Goal: Task Accomplishment & Management: Manage account settings

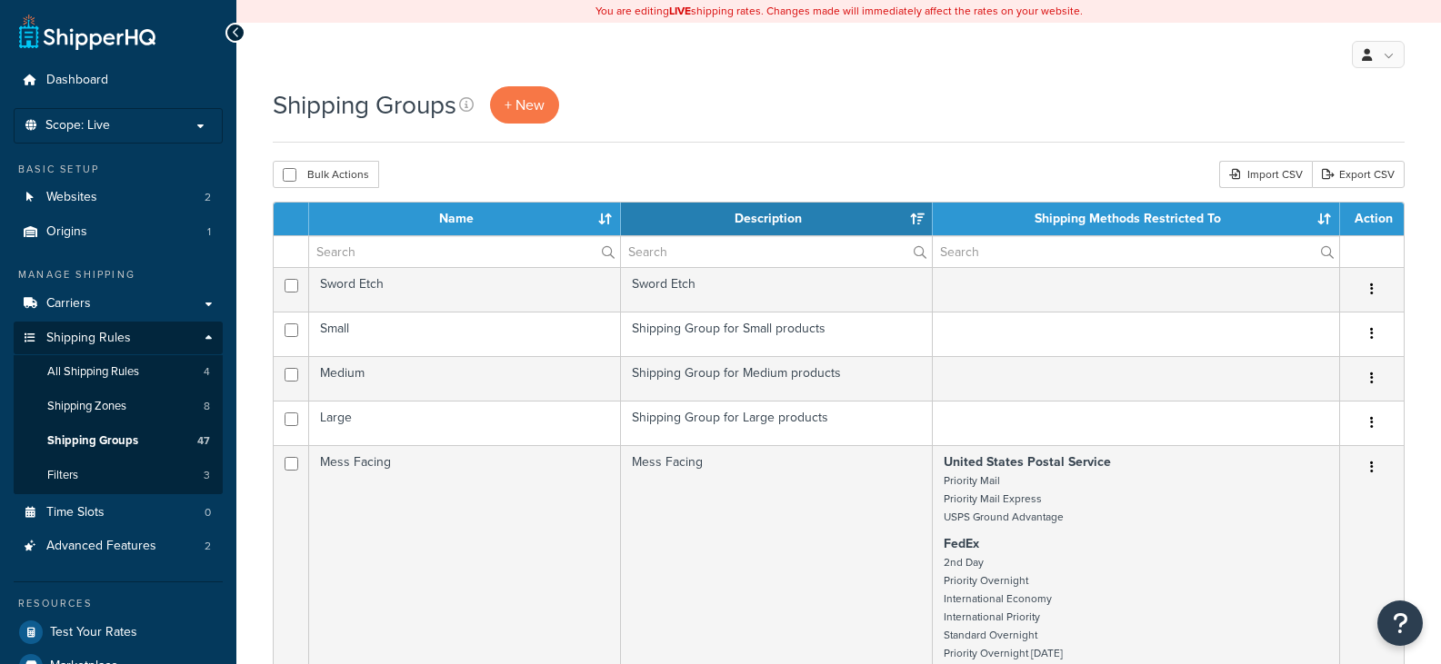
select select "15"
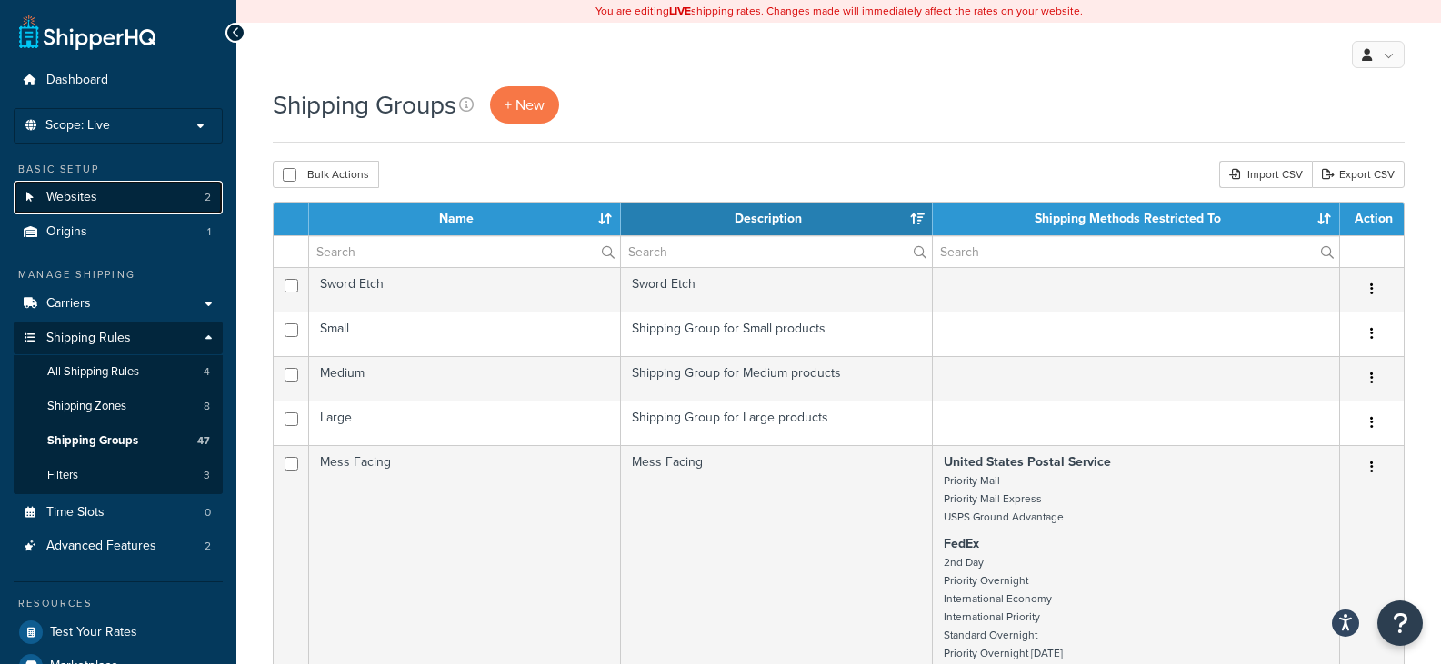
click at [150, 198] on link "Websites 2" at bounding box center [118, 198] width 209 height 34
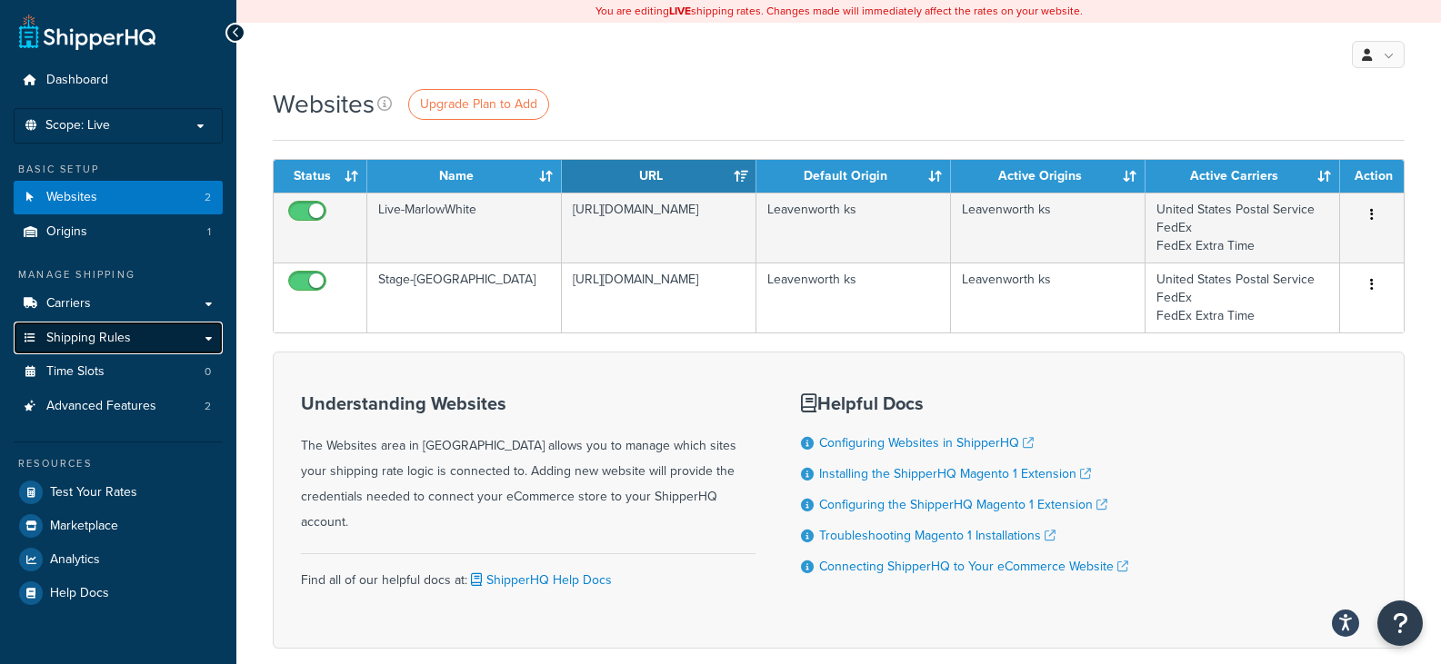
click at [78, 335] on span "Shipping Rules" at bounding box center [88, 338] width 85 height 15
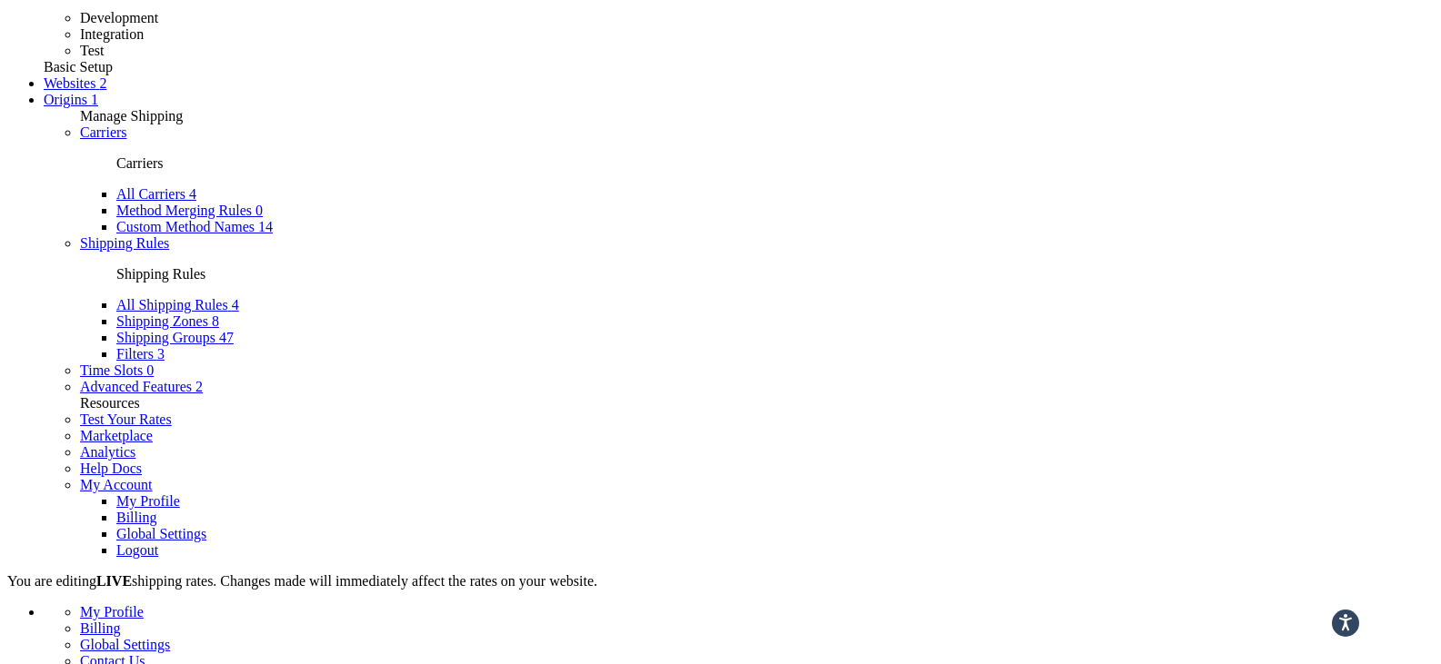
scroll to position [91, 0]
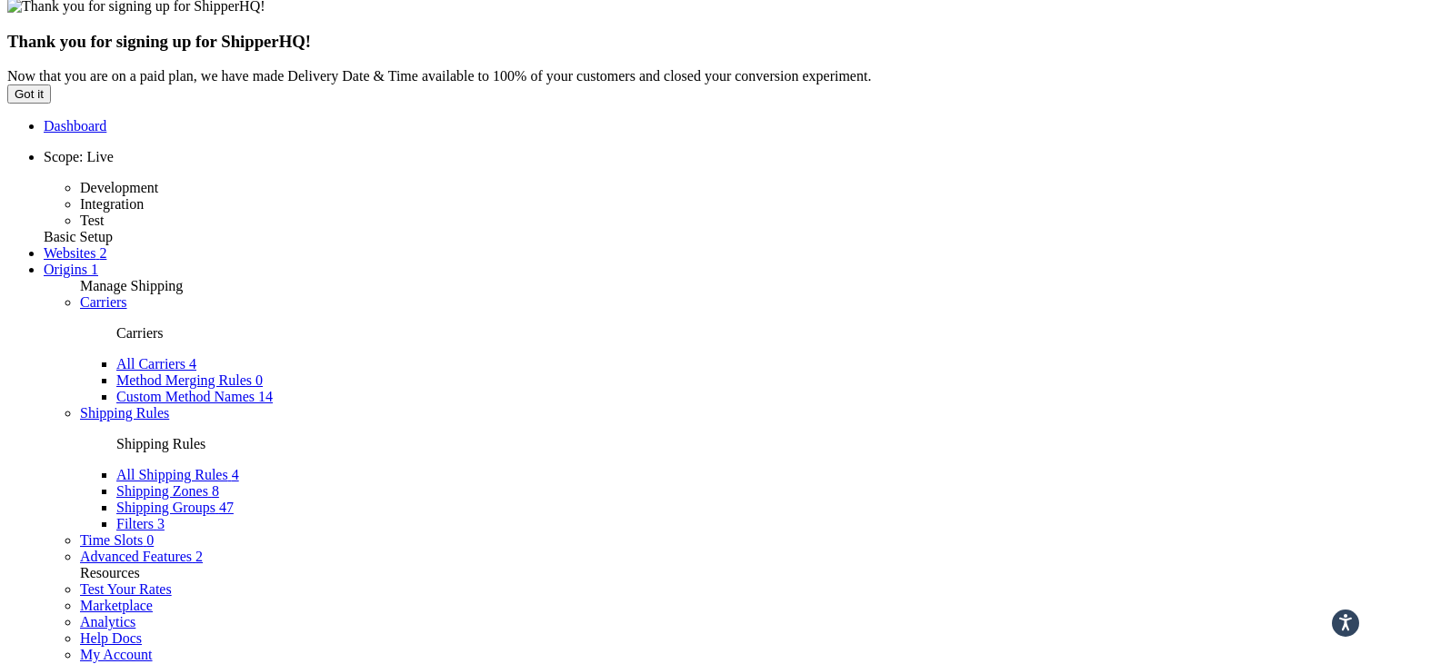
click at [116, 500] on span "Shipping Groups" at bounding box center [165, 507] width 99 height 15
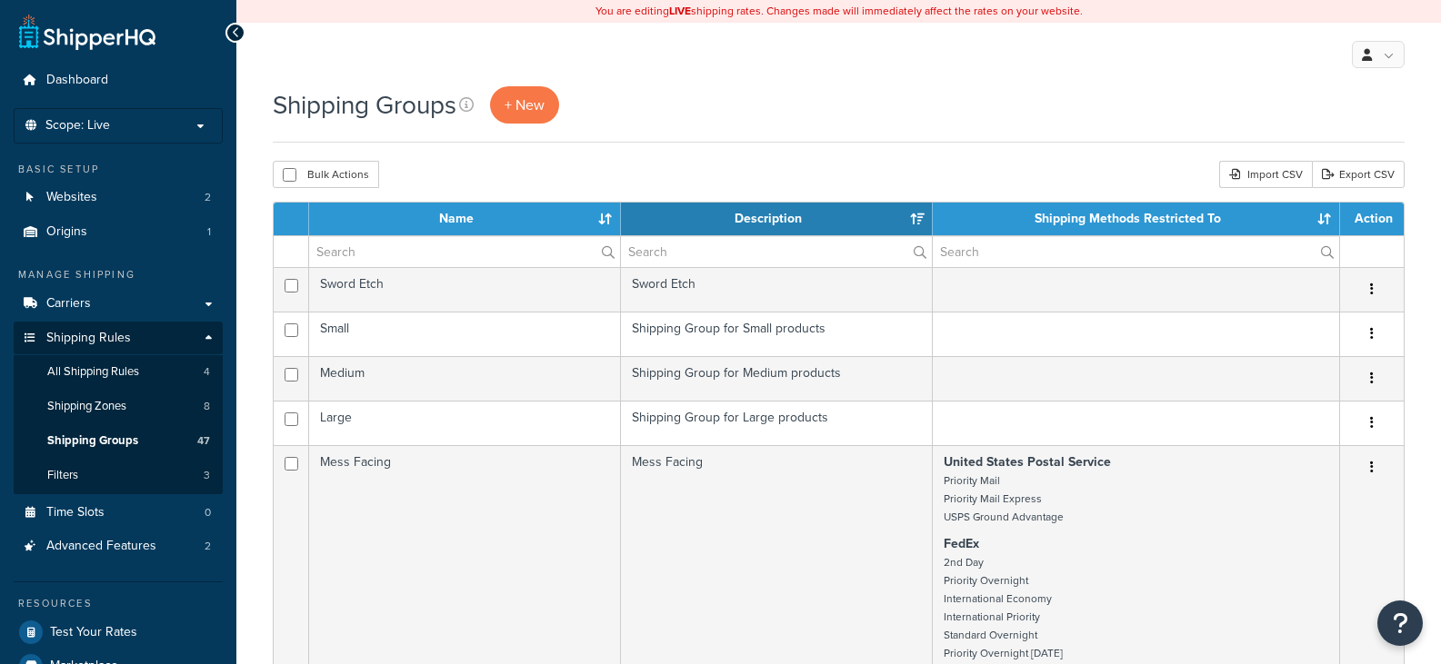
select select "15"
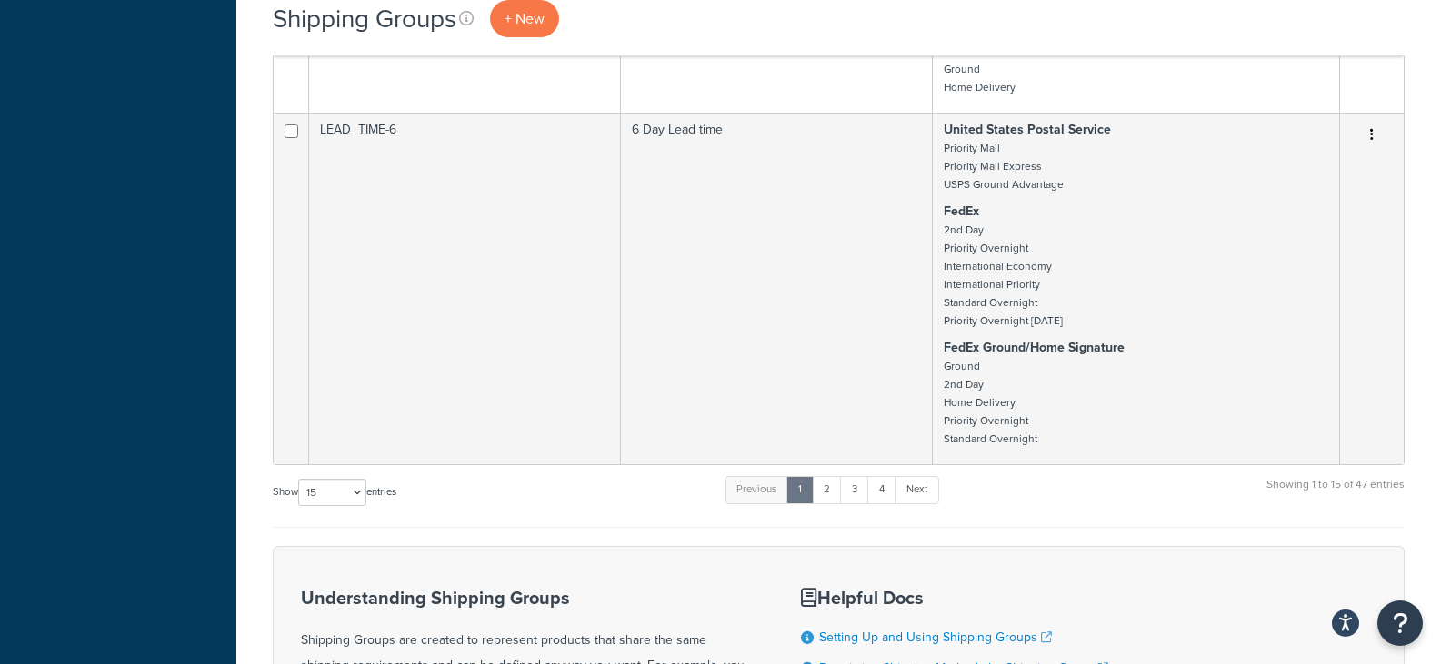
scroll to position [3909, 0]
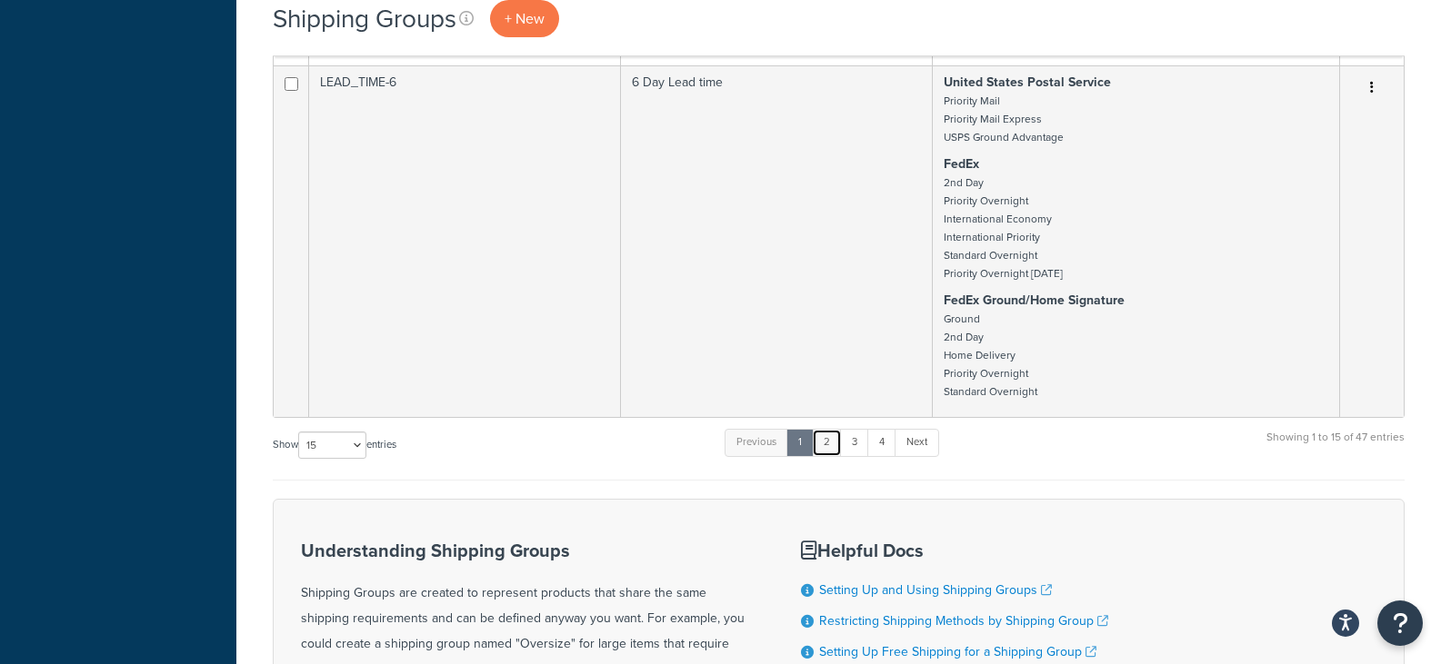
click at [837, 439] on link "2" at bounding box center [827, 442] width 30 height 27
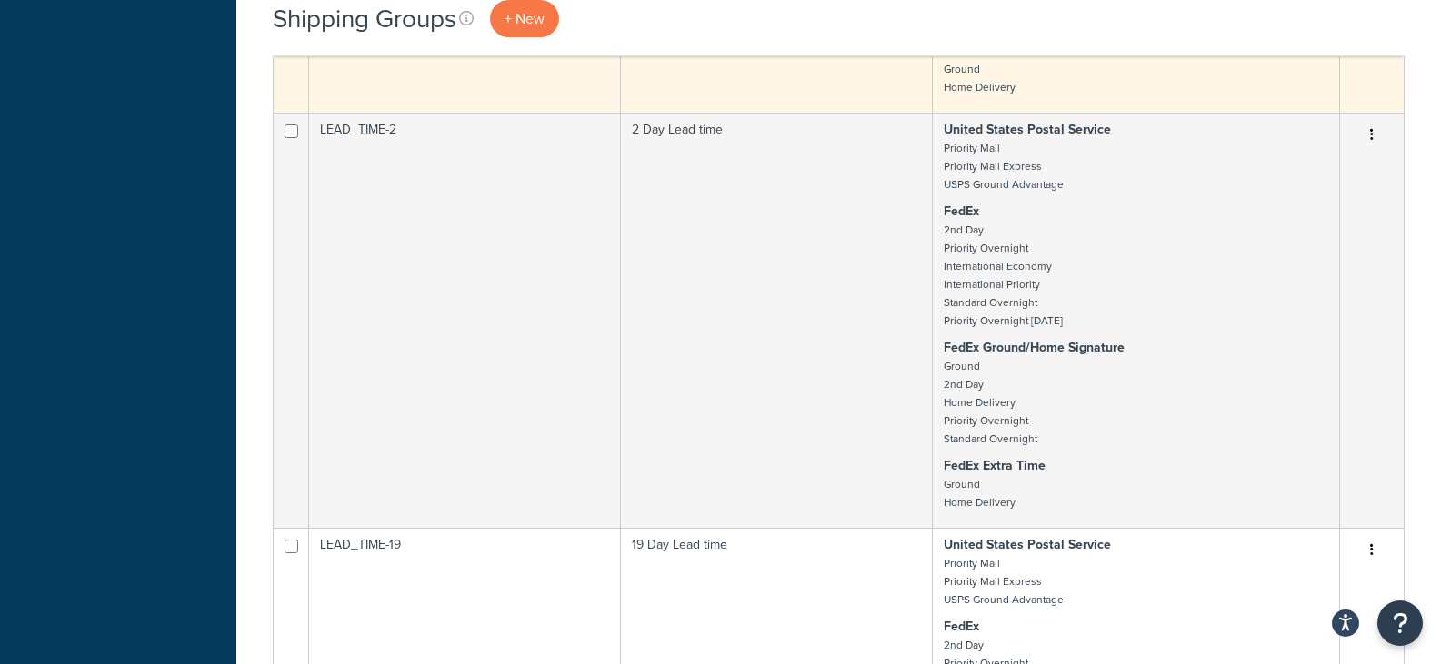
scroll to position [4275, 0]
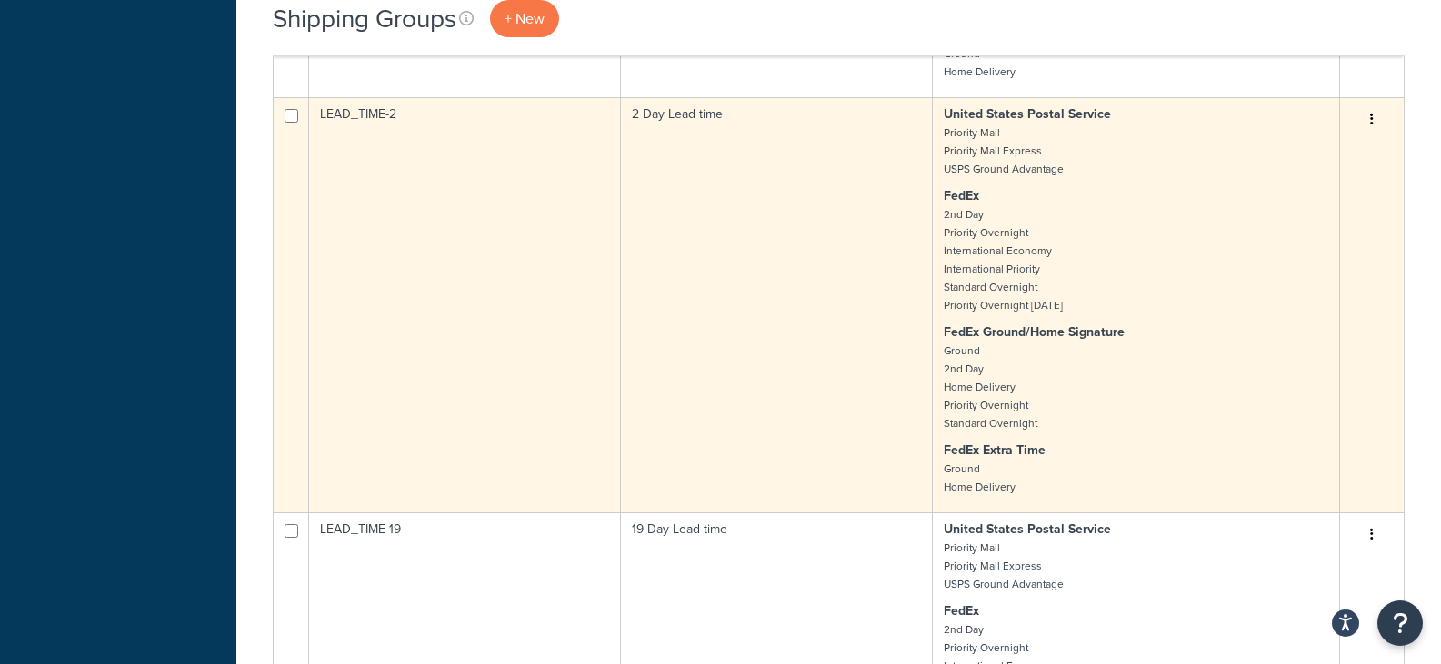
click at [1375, 118] on button "button" at bounding box center [1371, 119] width 25 height 29
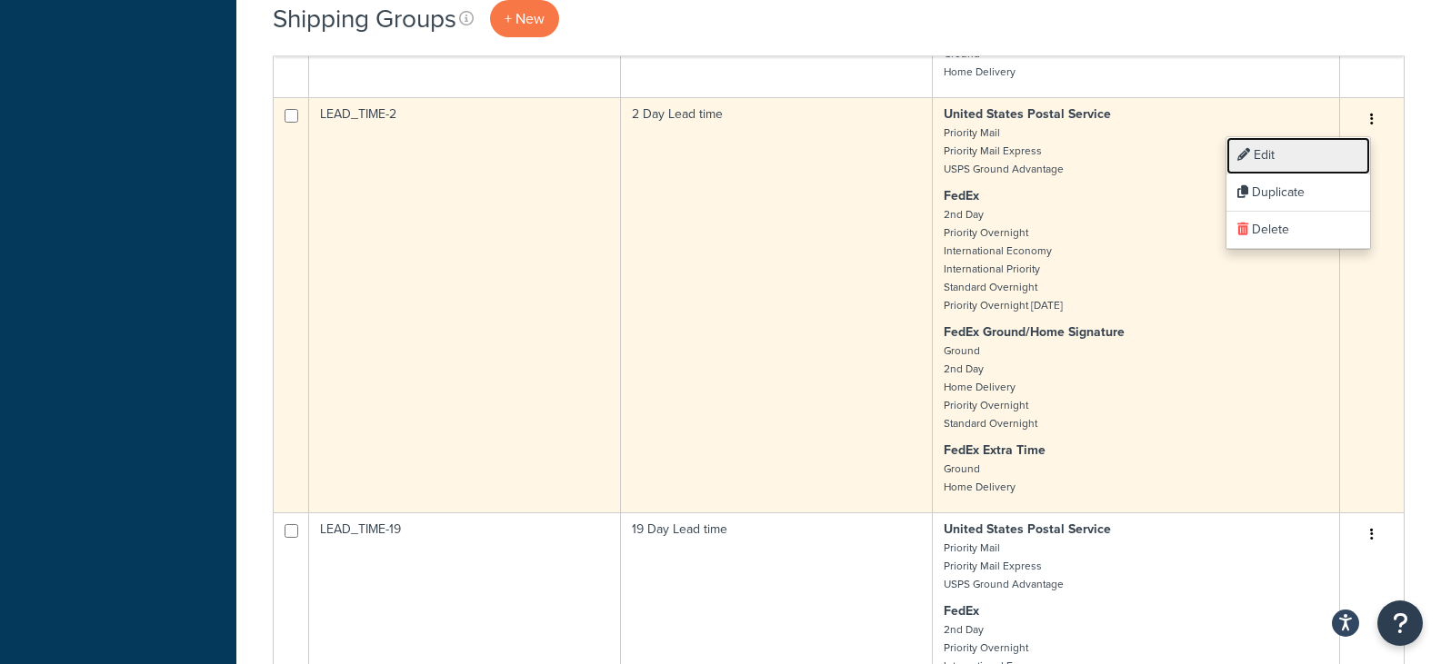
click at [1301, 155] on link "Edit" at bounding box center [1298, 155] width 144 height 37
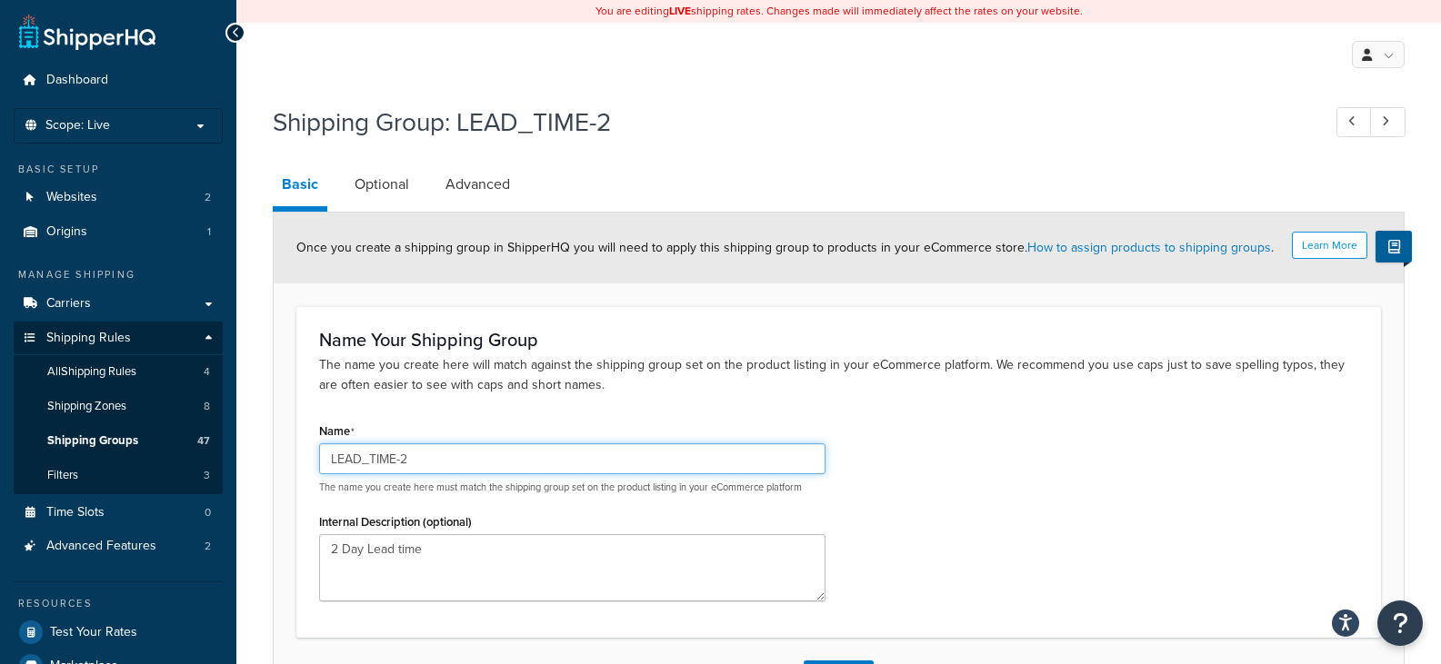
drag, startPoint x: 406, startPoint y: 461, endPoint x: 331, endPoint y: 462, distance: 75.4
click at [331, 462] on input "LEAD_TIME-2" at bounding box center [572, 459] width 506 height 31
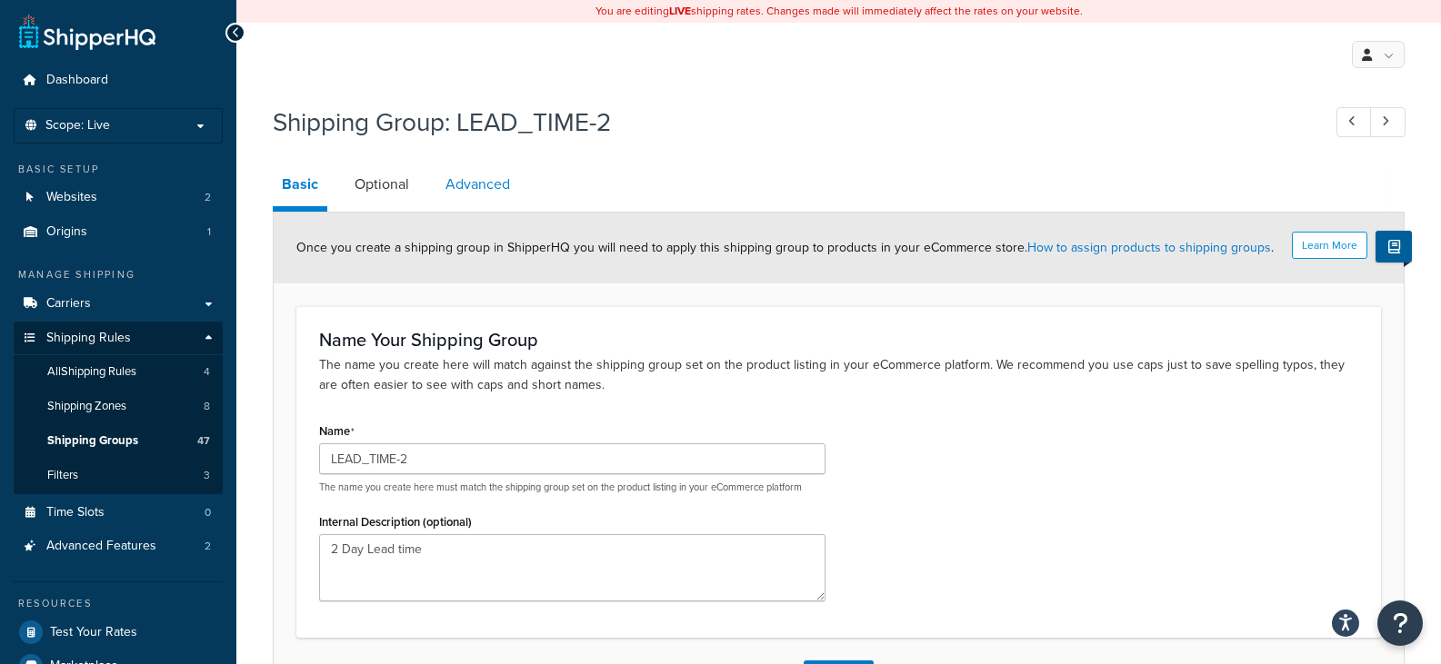
click at [492, 185] on link "Advanced" at bounding box center [477, 185] width 83 height 44
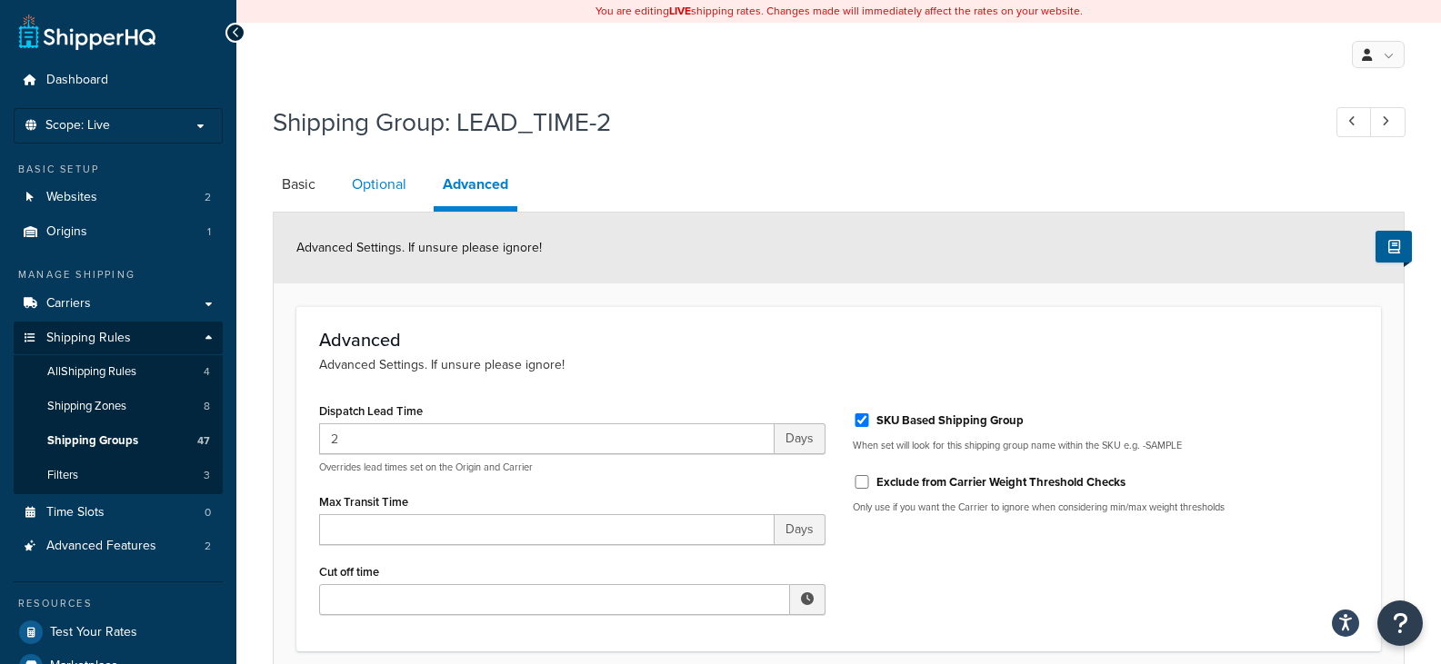
click at [359, 192] on link "Optional" at bounding box center [379, 185] width 73 height 44
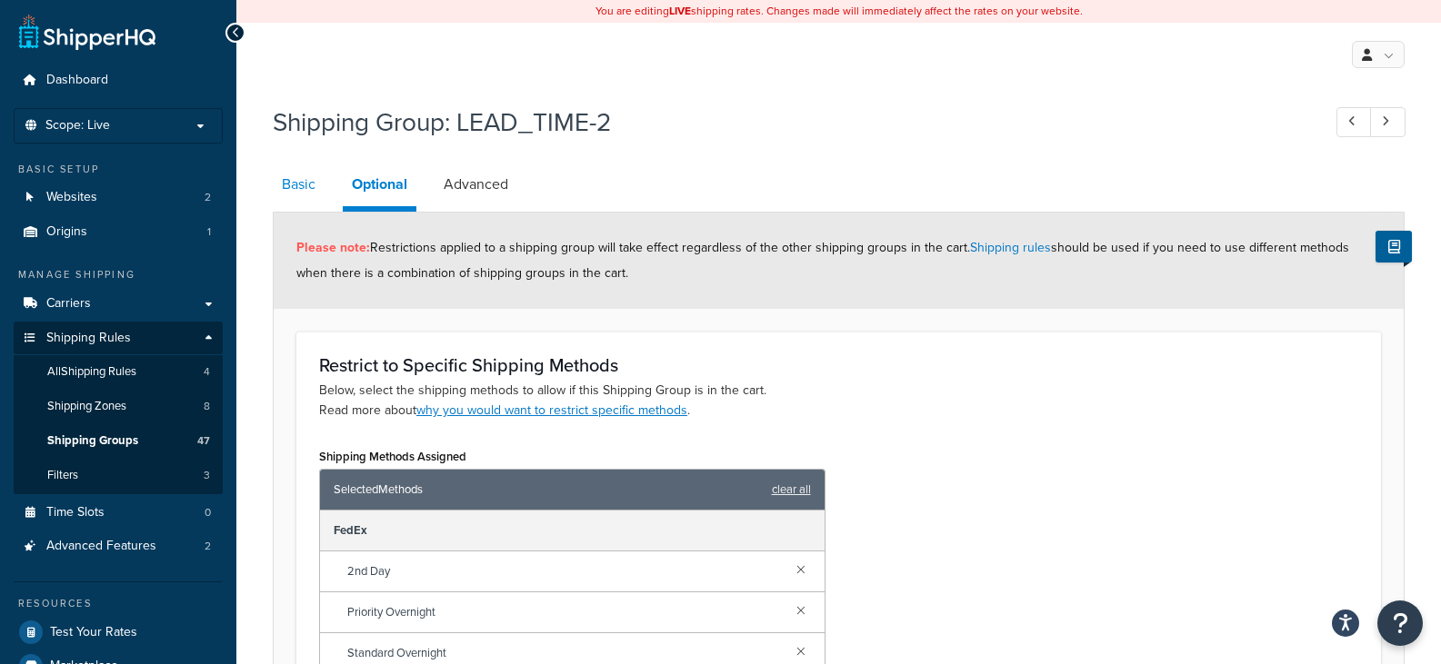
click at [308, 188] on link "Basic" at bounding box center [299, 185] width 52 height 44
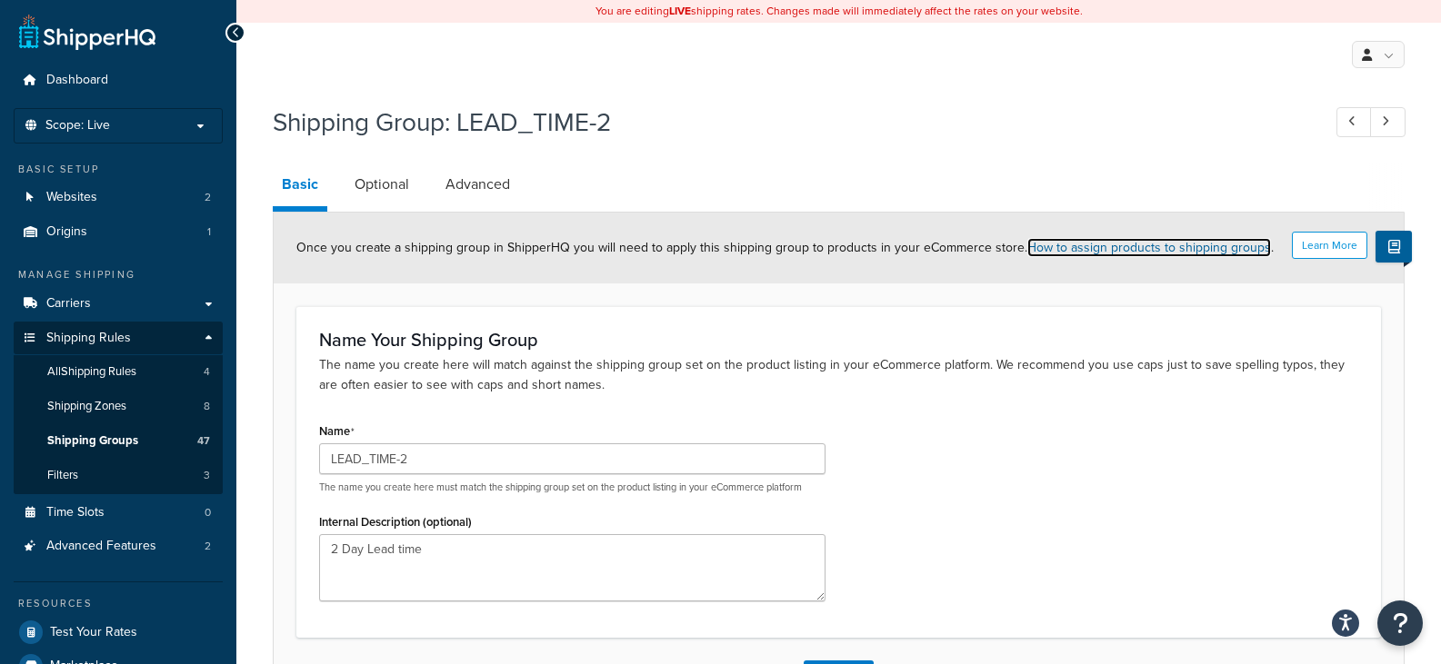
click at [1123, 252] on link "How to assign products to shipping groups" at bounding box center [1149, 247] width 244 height 19
